Goal: Task Accomplishment & Management: Use online tool/utility

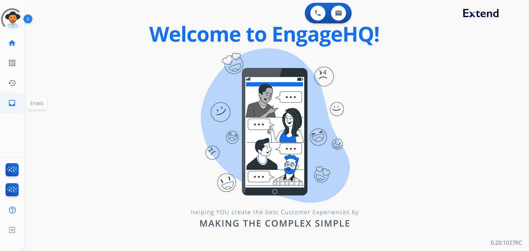
click at [10, 103] on mat-icon "inbox" at bounding box center [12, 103] width 8 height 8
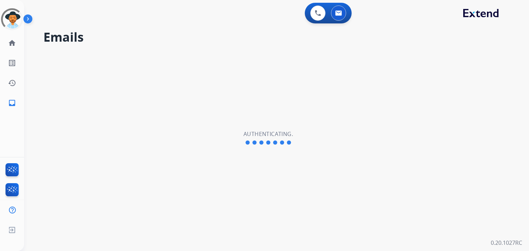
click at [521, 65] on div "0 Voice Interactions 0 Email Interactions Emails Authenticating. 0.20.1027RC" at bounding box center [276, 125] width 505 height 251
select select "**********"
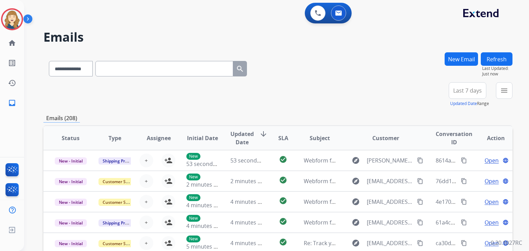
click at [473, 91] on span "Last 7 days" at bounding box center [467, 90] width 29 height 3
click at [461, 90] on span "Last 7 days" at bounding box center [467, 90] width 29 height 3
click at [438, 92] on div "+98" at bounding box center [435, 93] width 17 height 17
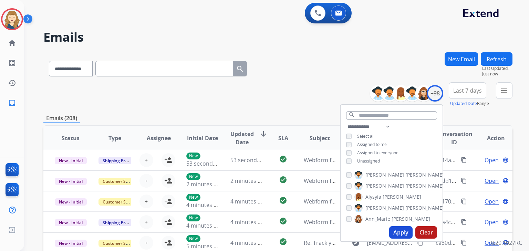
click at [397, 232] on button "Apply" at bounding box center [400, 232] width 23 height 12
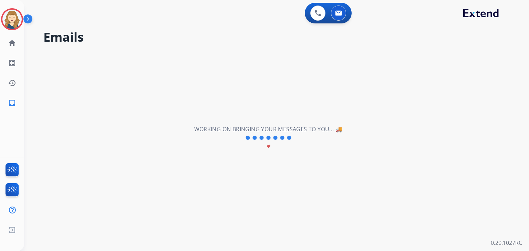
scroll to position [0, 0]
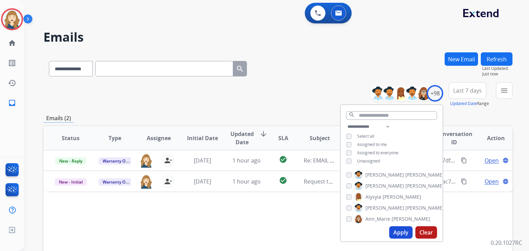
click at [311, 102] on div "**********" at bounding box center [277, 94] width 469 height 25
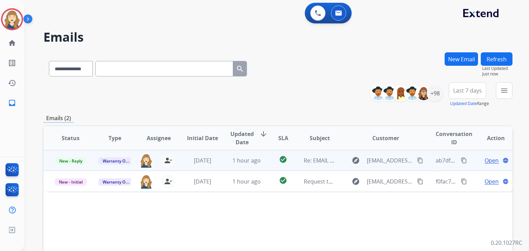
click at [487, 160] on span "Open" at bounding box center [492, 160] width 14 height 8
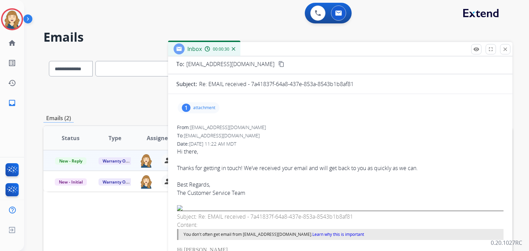
scroll to position [46, 0]
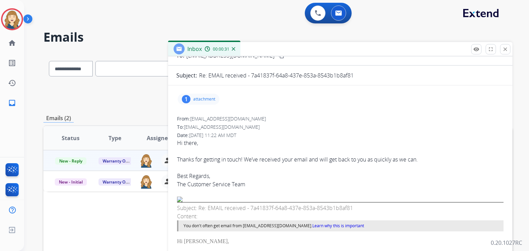
click at [203, 98] on p "attachment" at bounding box center [204, 99] width 22 height 6
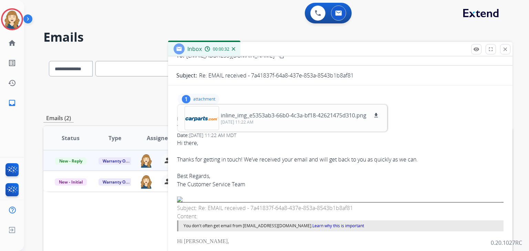
click at [434, 134] on div "Date: [DATE] 11:22 AM MDT" at bounding box center [340, 135] width 326 height 7
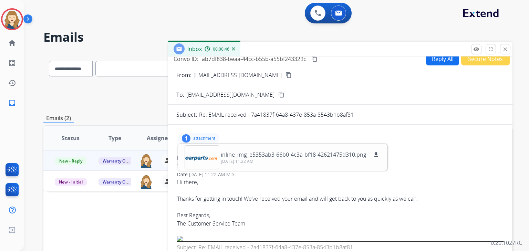
scroll to position [0, 0]
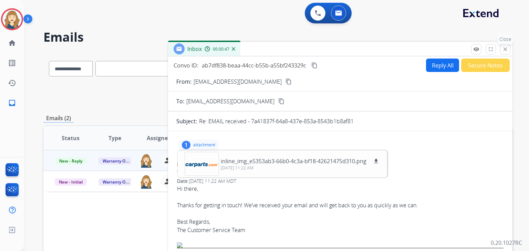
click at [508, 48] on button "close Close" at bounding box center [505, 49] width 10 height 10
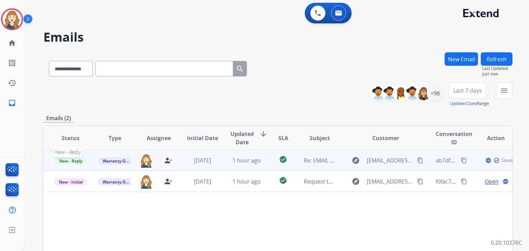
click at [73, 160] on span "New - Reply" at bounding box center [70, 160] width 31 height 7
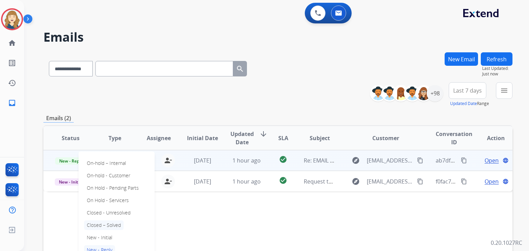
click at [103, 222] on p "Closed – Solved" at bounding box center [104, 225] width 40 height 10
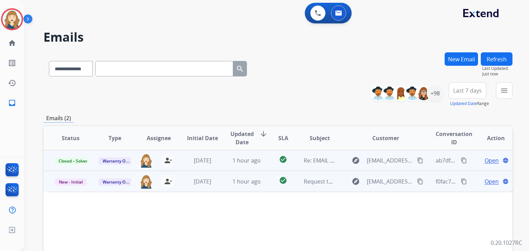
click at [485, 183] on span "Open" at bounding box center [492, 181] width 14 height 8
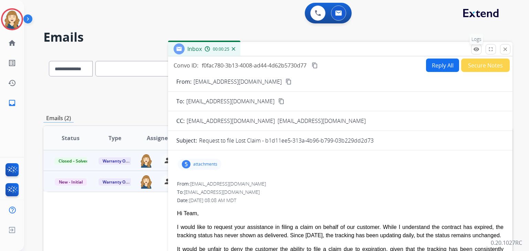
click at [479, 49] on mat-icon "remove_red_eye" at bounding box center [476, 49] width 6 height 6
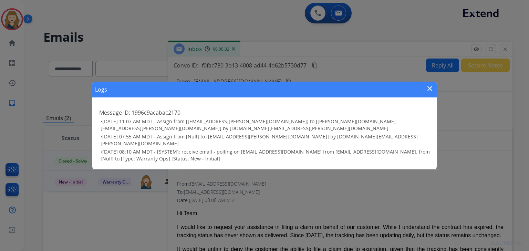
click at [431, 93] on mat-icon "close" at bounding box center [430, 88] width 8 height 8
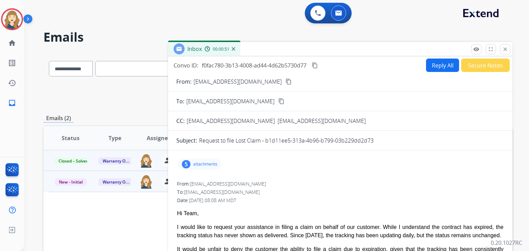
click at [486, 65] on button "Secure Notes" at bounding box center [485, 65] width 49 height 13
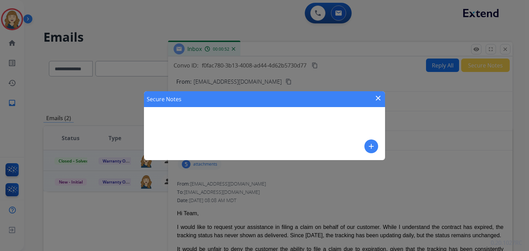
click at [376, 97] on mat-icon "close" at bounding box center [378, 98] width 8 height 8
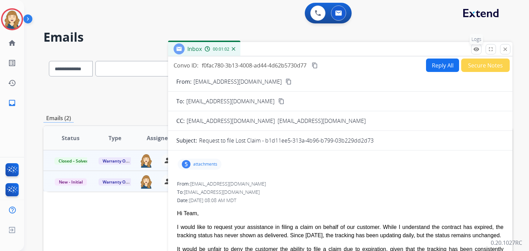
click at [478, 51] on mat-icon "remove_red_eye" at bounding box center [476, 49] width 6 height 6
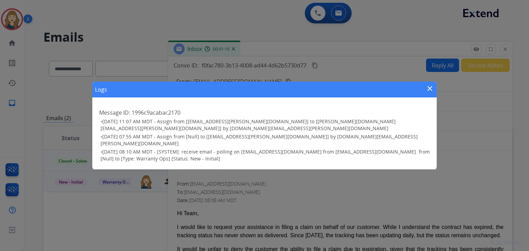
click at [430, 93] on mat-icon "close" at bounding box center [430, 88] width 8 height 8
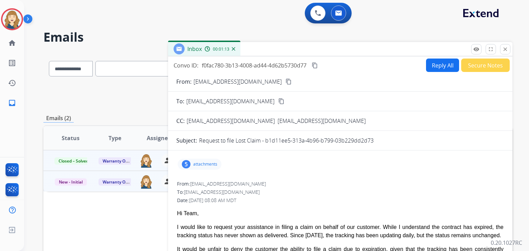
click at [318, 65] on mat-icon "content_copy" at bounding box center [315, 65] width 6 height 6
click at [507, 46] on button "close Close" at bounding box center [505, 49] width 10 height 10
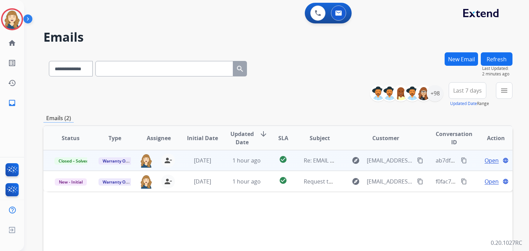
click at [486, 160] on span "Open" at bounding box center [492, 160] width 14 height 8
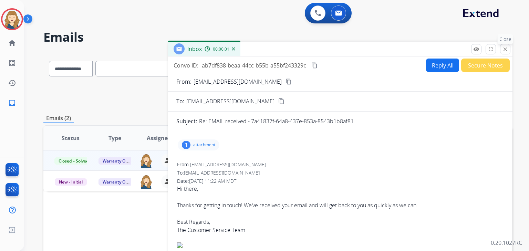
click at [503, 47] on mat-icon "close" at bounding box center [505, 49] width 6 height 6
